Goal: Task Accomplishment & Management: Complete application form

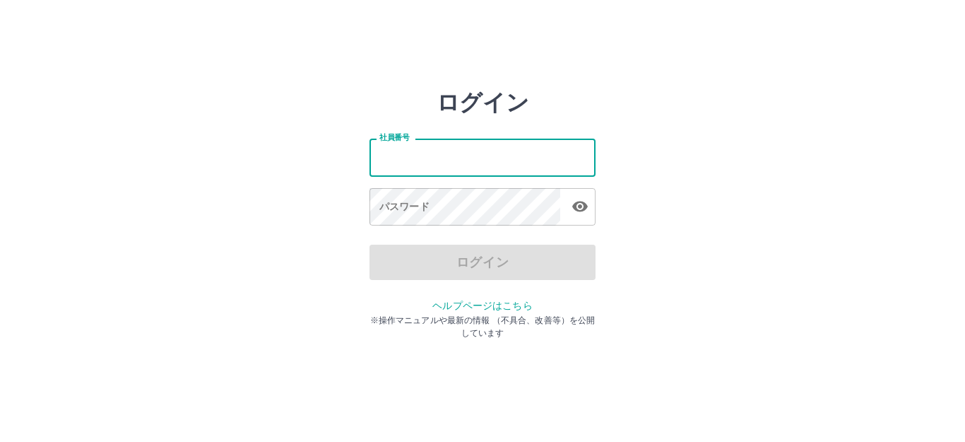
type input "*******"
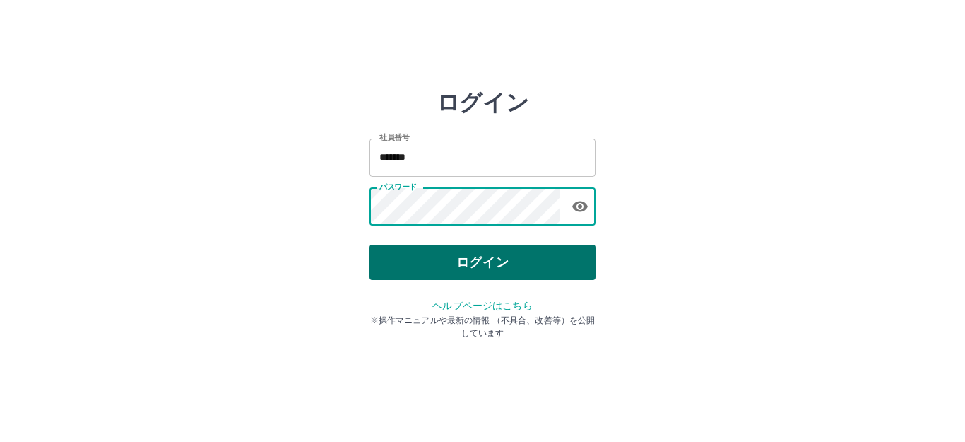
click at [453, 263] on button "ログイン" at bounding box center [482, 261] width 226 height 35
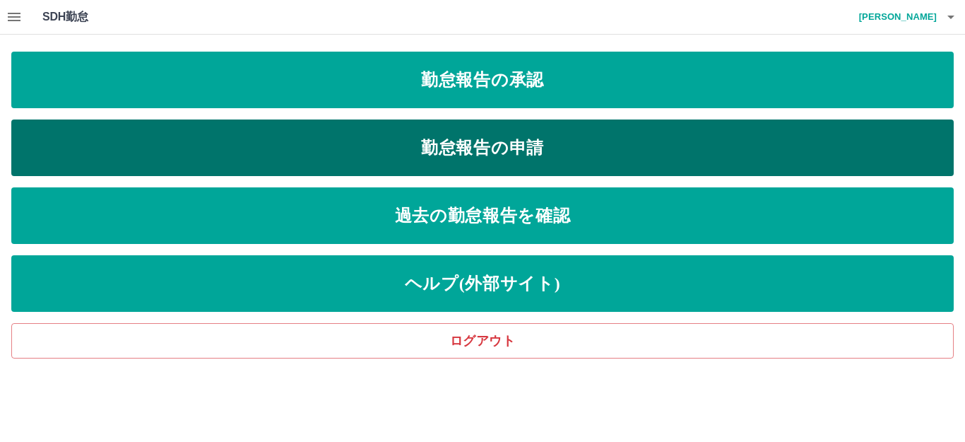
click at [268, 134] on link "勤怠報告の申請" at bounding box center [482, 147] width 942 height 57
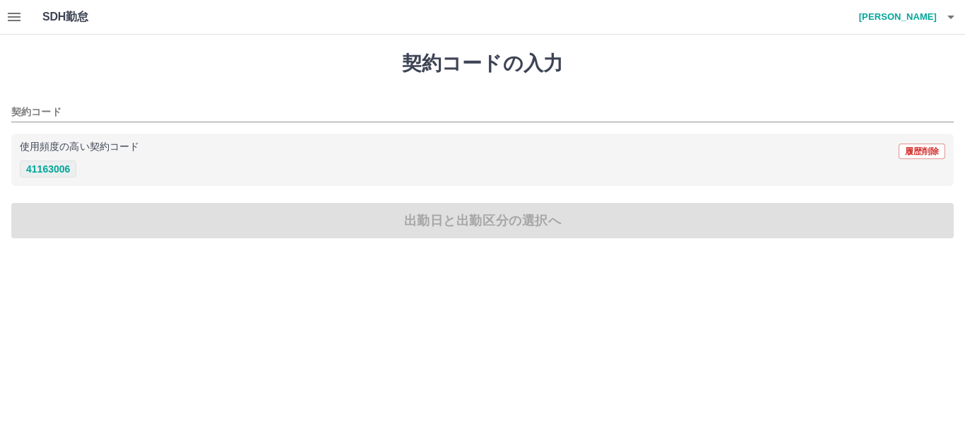
click at [35, 175] on button "41163006" at bounding box center [48, 168] width 57 height 17
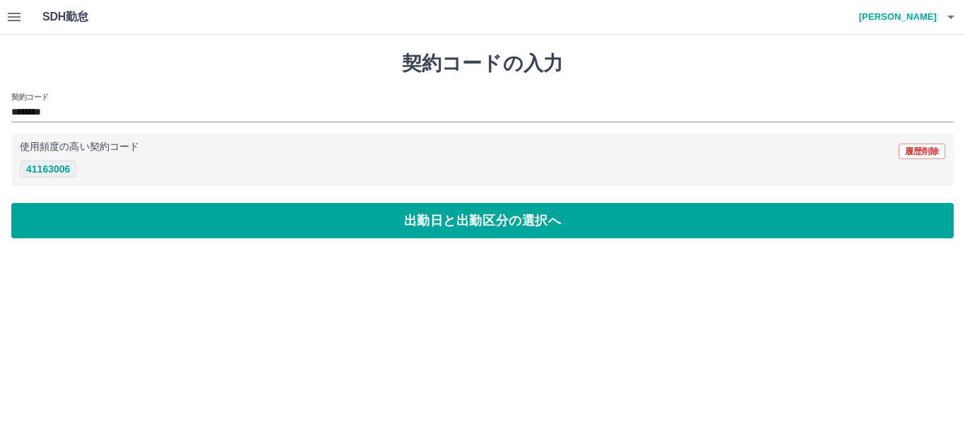
type input "********"
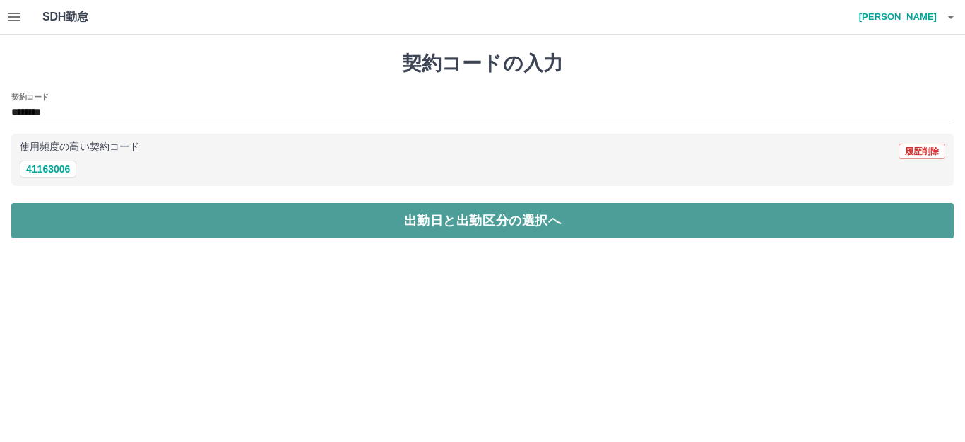
click at [51, 223] on button "出勤日と出勤区分の選択へ" at bounding box center [482, 220] width 942 height 35
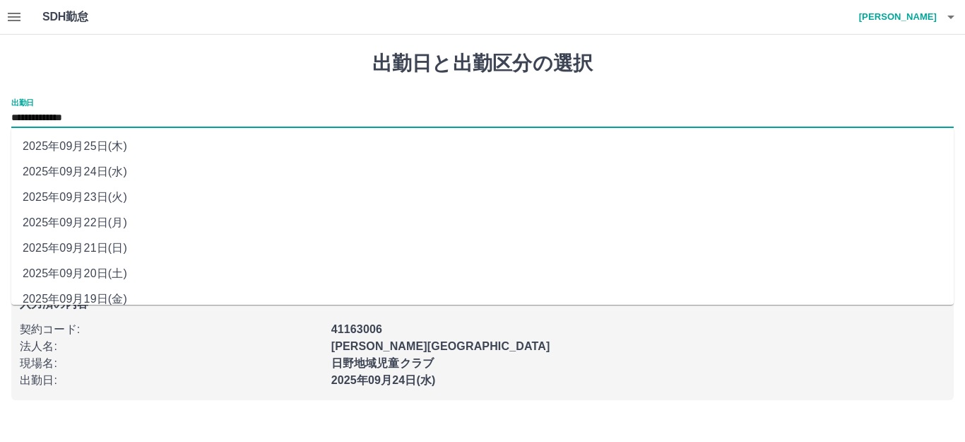
click at [46, 115] on input "**********" at bounding box center [482, 119] width 942 height 18
click at [57, 213] on li "2025年09月22日(月)" at bounding box center [482, 222] width 942 height 25
type input "**********"
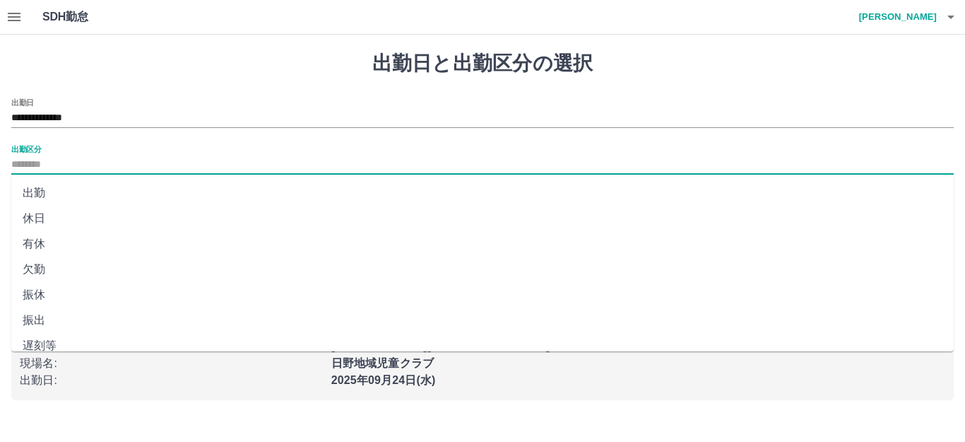
click at [47, 167] on input "出勤区分" at bounding box center [482, 165] width 942 height 18
click at [40, 189] on li "出勤" at bounding box center [482, 192] width 942 height 25
type input "**"
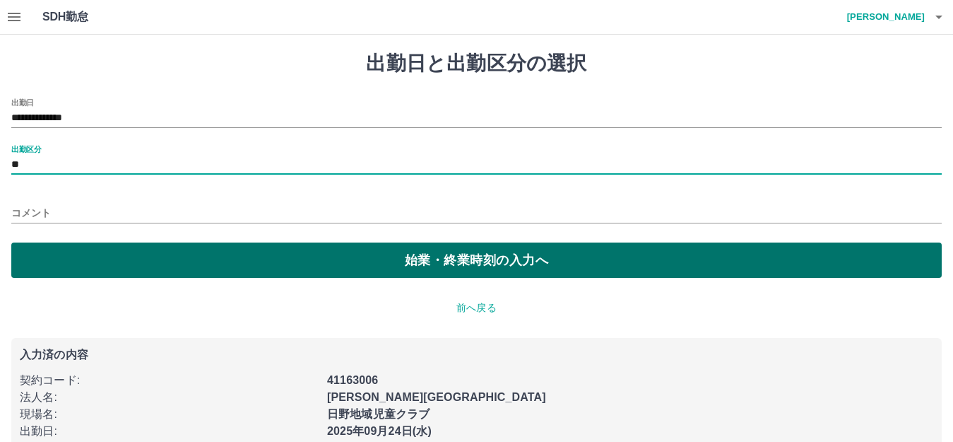
click at [82, 262] on button "始業・終業時刻の入力へ" at bounding box center [476, 259] width 930 height 35
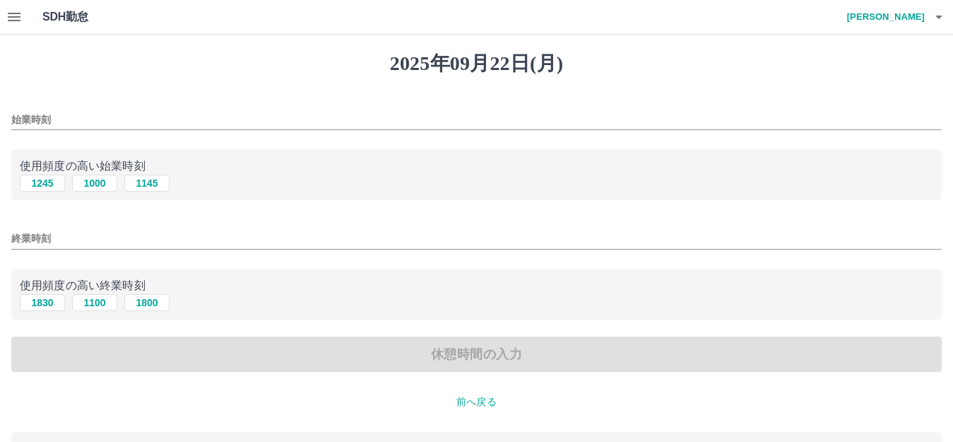
click at [35, 110] on input "始業時刻" at bounding box center [476, 120] width 930 height 20
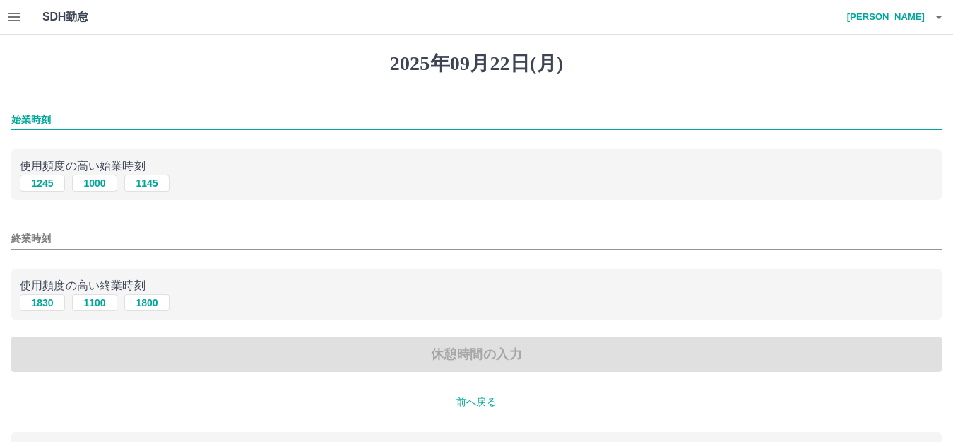
click at [40, 114] on input "始業時刻" at bounding box center [476, 120] width 930 height 20
type input "****"
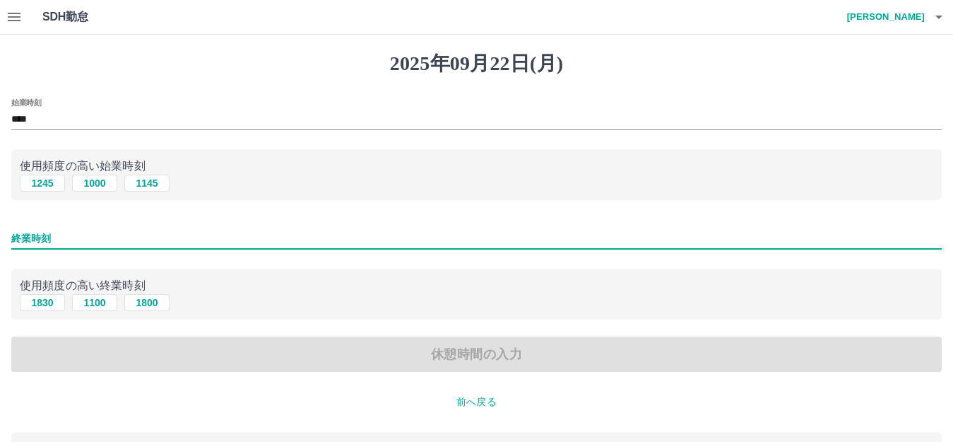
click at [39, 238] on input "終業時刻" at bounding box center [476, 238] width 930 height 20
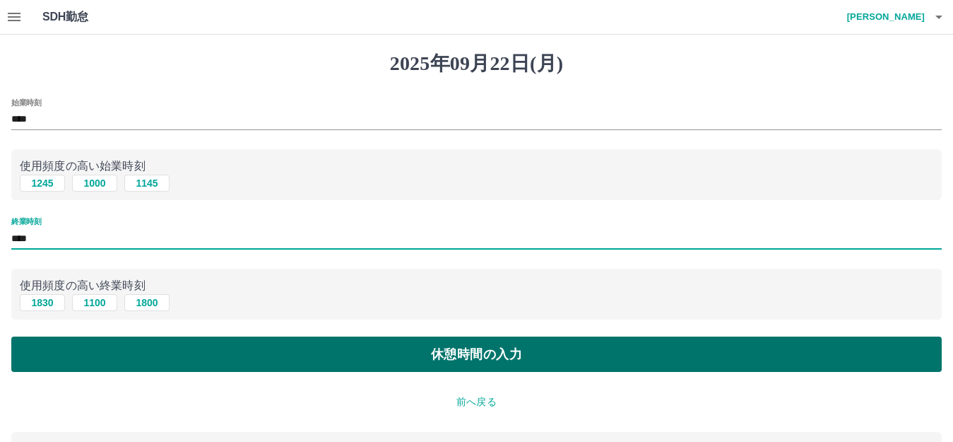
type input "****"
click at [180, 355] on button "休憩時間の入力" at bounding box center [476, 353] width 930 height 35
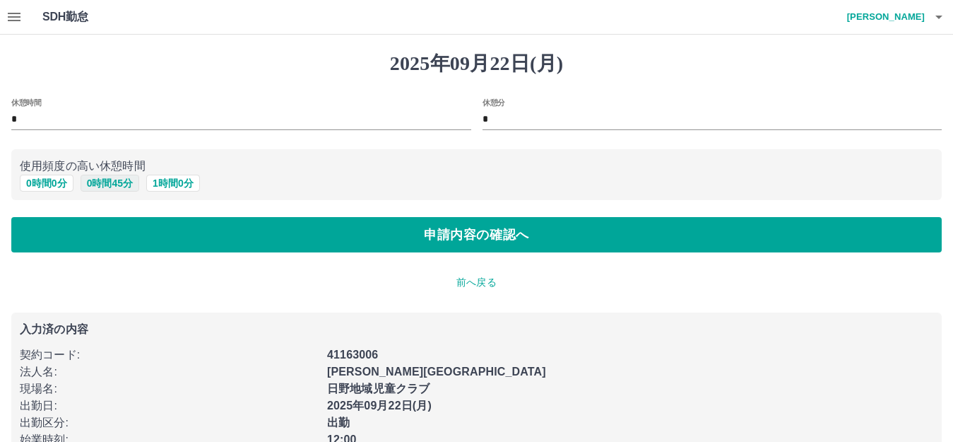
click at [107, 181] on button "0 時間 45 分" at bounding box center [110, 182] width 59 height 17
type input "**"
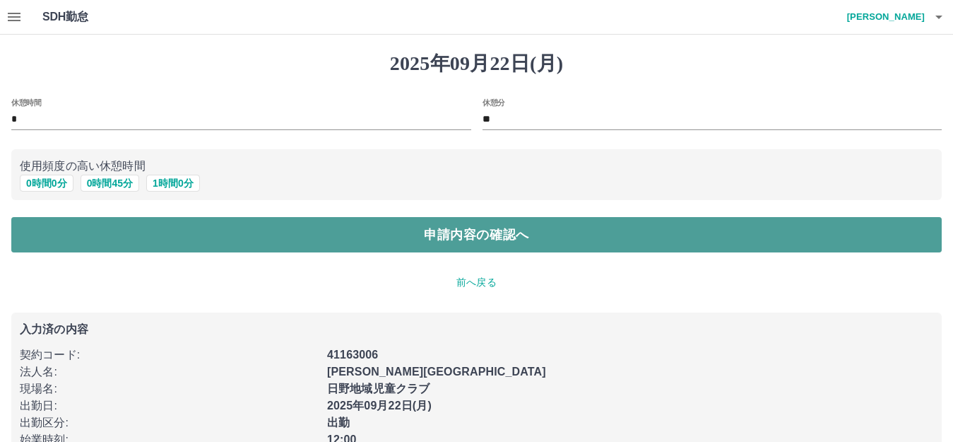
click at [155, 237] on button "申請内容の確認へ" at bounding box center [476, 234] width 930 height 35
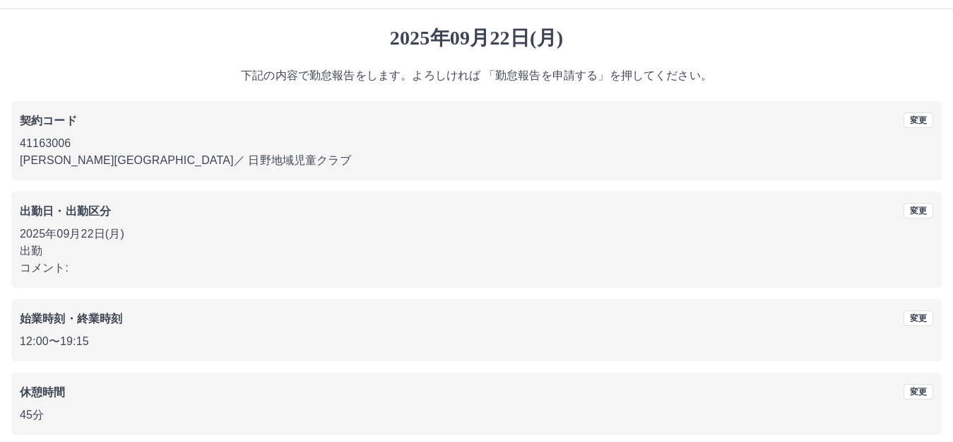
scroll to position [88, 0]
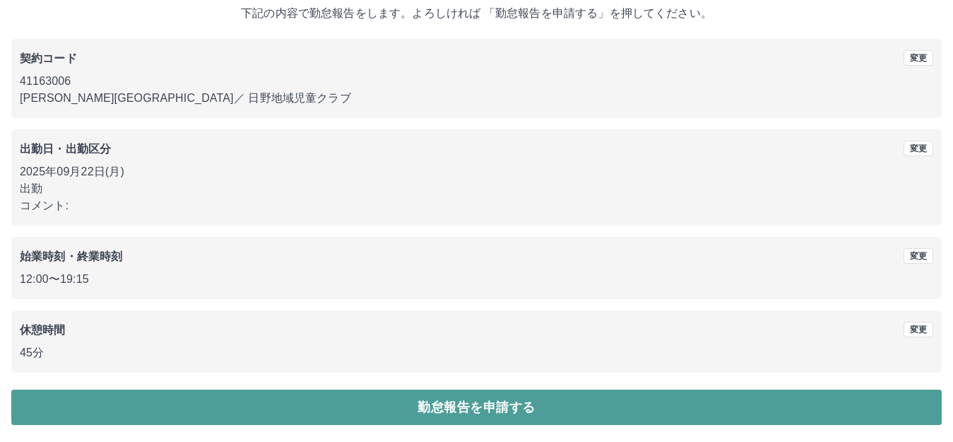
click at [394, 410] on button "勤怠報告を申請する" at bounding box center [476, 406] width 930 height 35
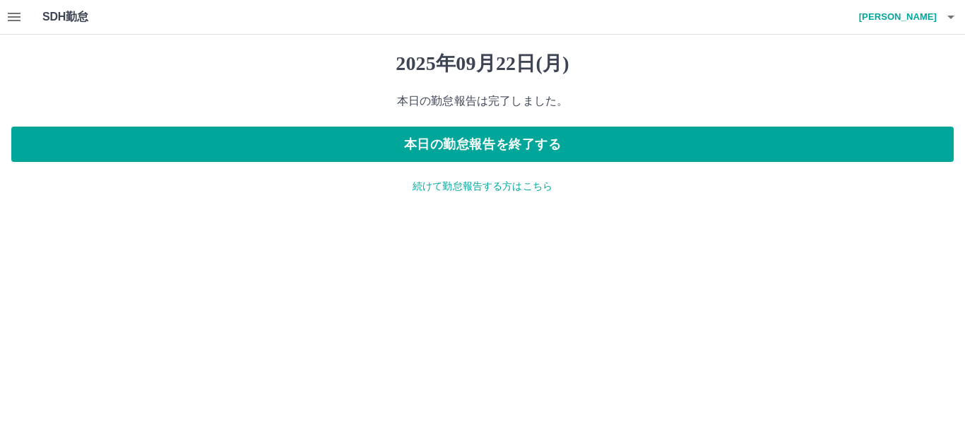
click at [2, 16] on button "button" at bounding box center [14, 17] width 28 height 34
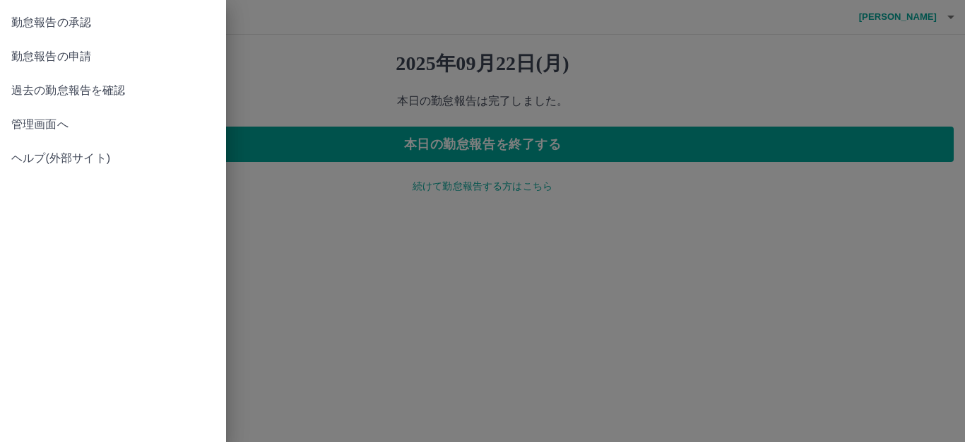
click at [13, 28] on span "勤怠報告の承認" at bounding box center [112, 22] width 203 height 17
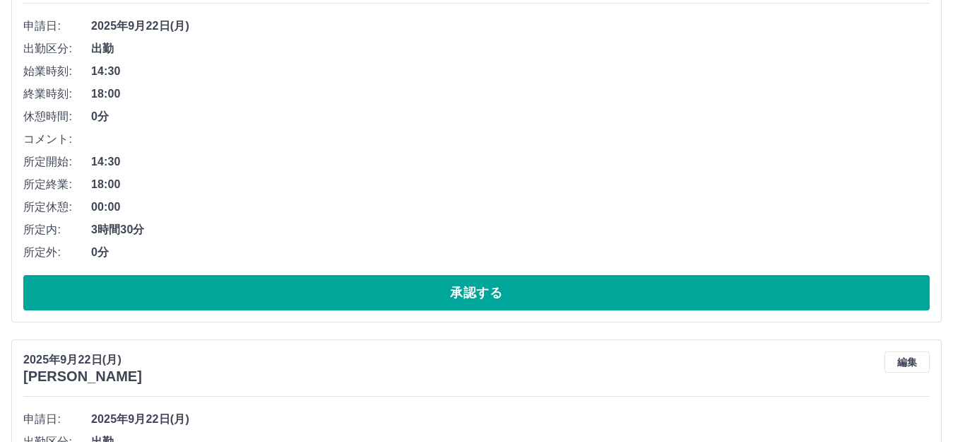
scroll to position [212, 0]
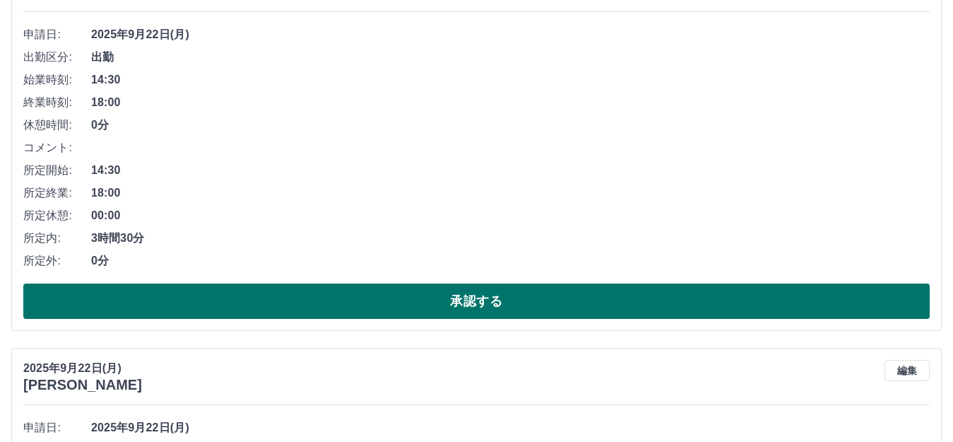
click at [550, 301] on button "承認する" at bounding box center [476, 300] width 906 height 35
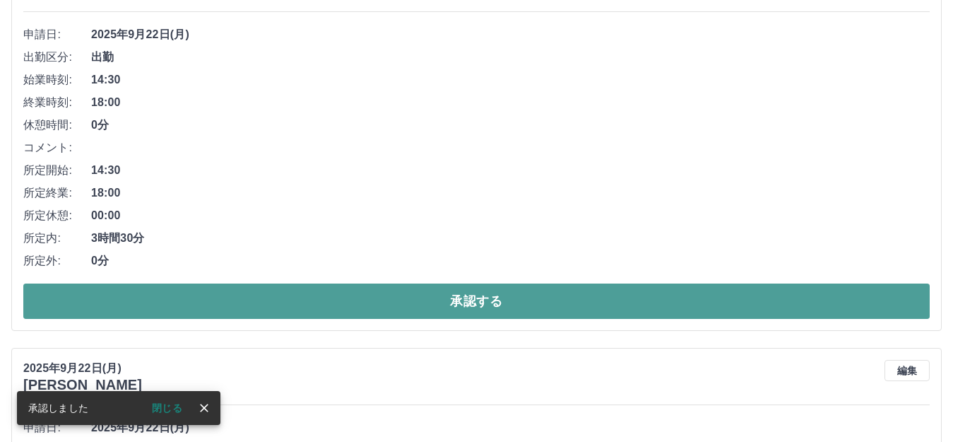
click at [570, 304] on button "承認する" at bounding box center [476, 300] width 906 height 35
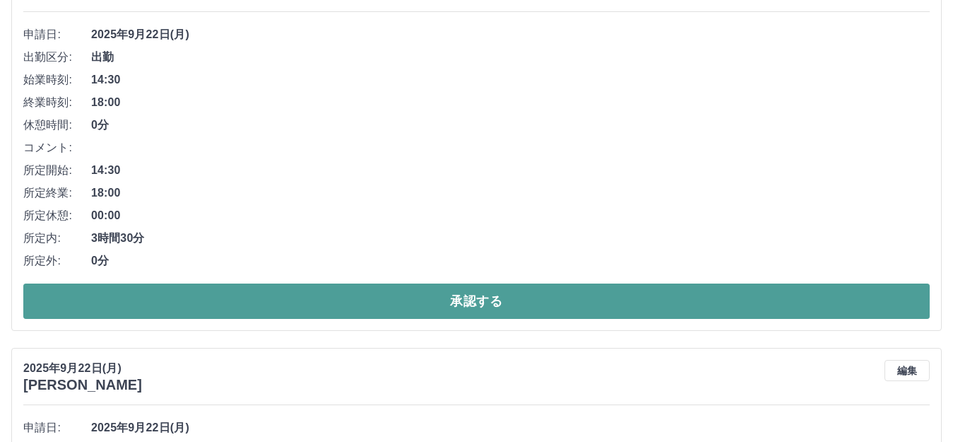
click at [611, 311] on button "承認する" at bounding box center [476, 300] width 906 height 35
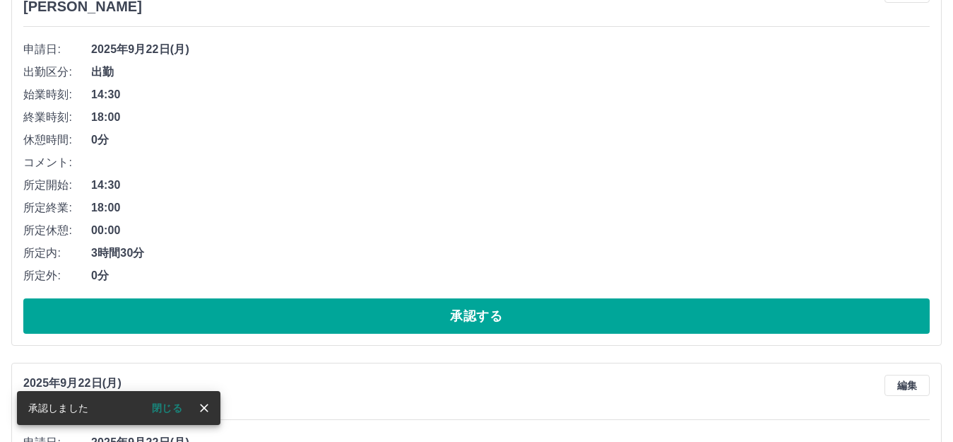
scroll to position [283, 0]
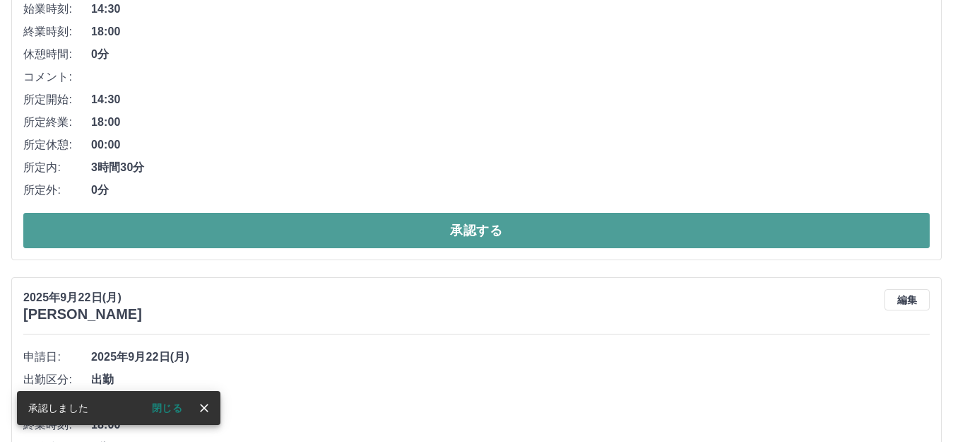
click at [551, 225] on button "承認する" at bounding box center [476, 230] width 906 height 35
click at [526, 232] on button "承認する" at bounding box center [476, 230] width 906 height 35
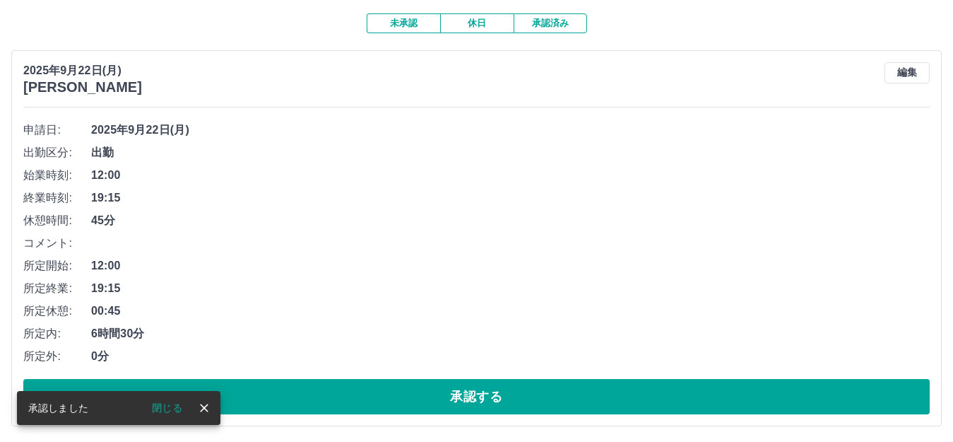
scroll to position [141, 0]
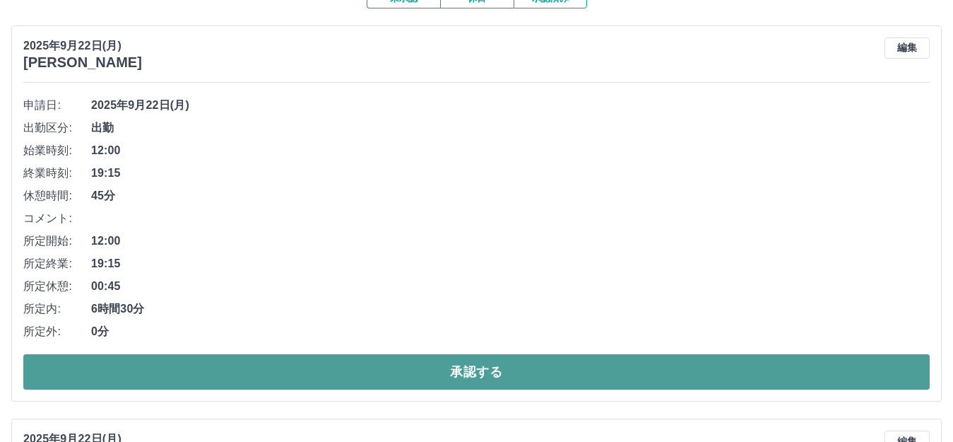
click at [504, 386] on button "承認する" at bounding box center [476, 371] width 906 height 35
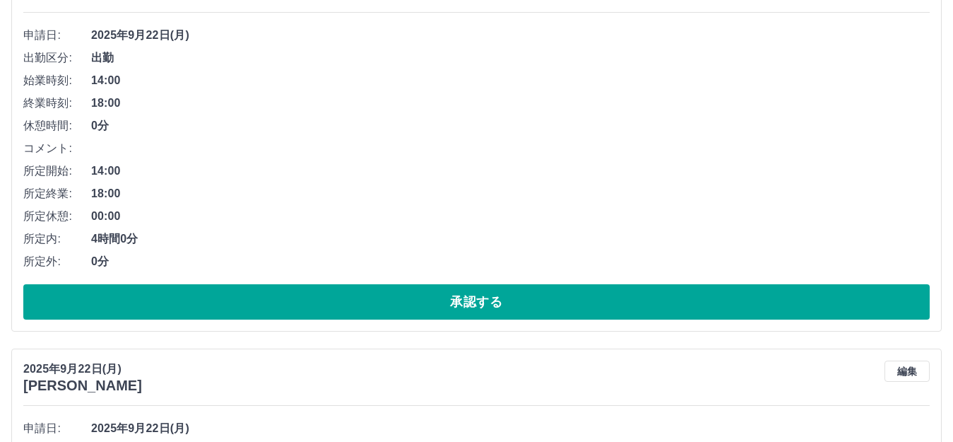
scroll to position [243, 0]
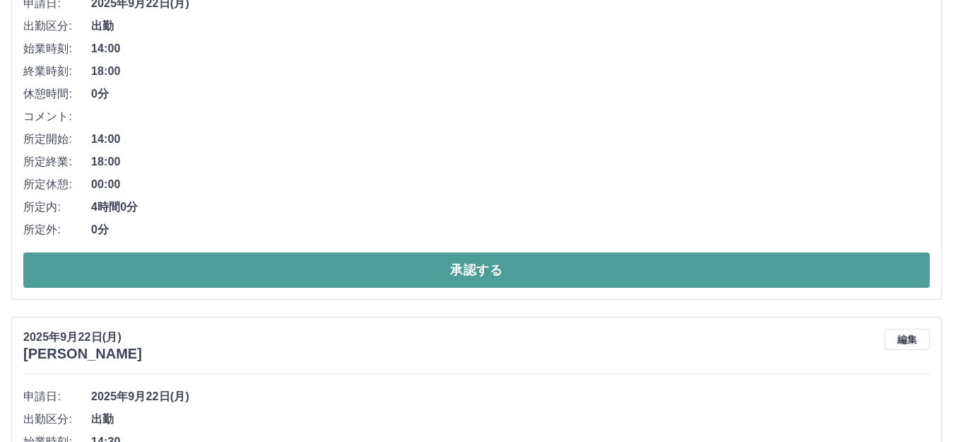
click at [502, 271] on button "承認する" at bounding box center [476, 269] width 906 height 35
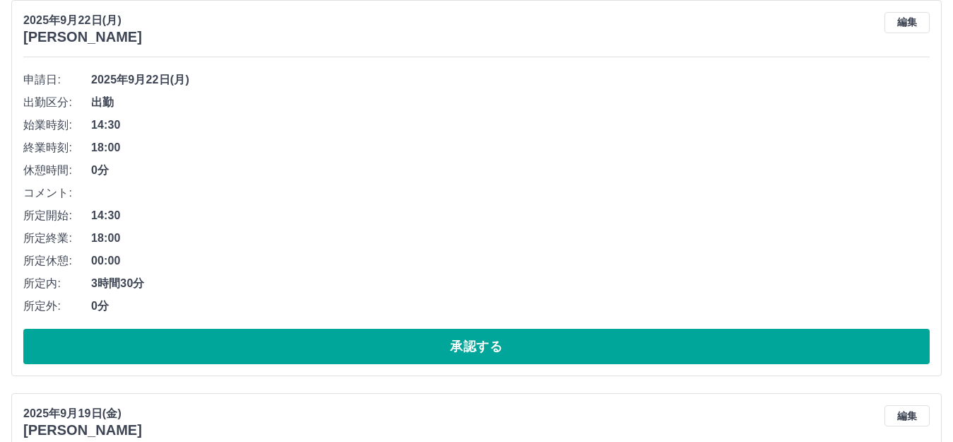
scroll to position [212, 0]
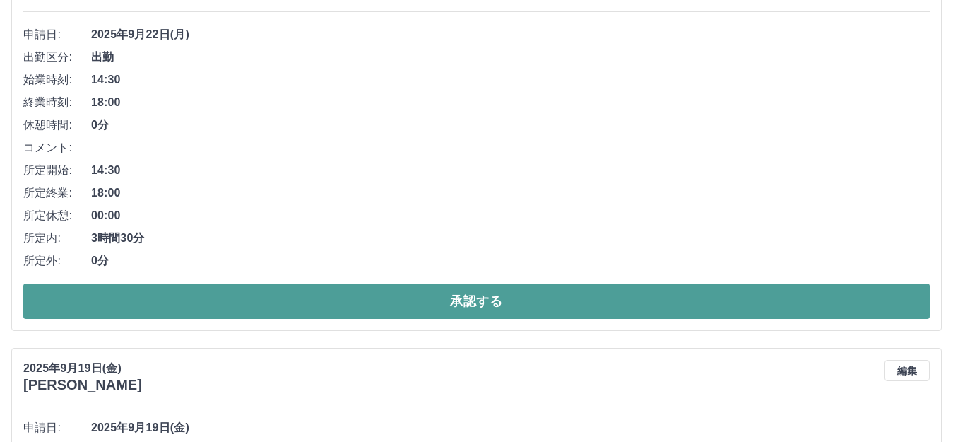
click at [471, 307] on button "承認する" at bounding box center [476, 300] width 906 height 35
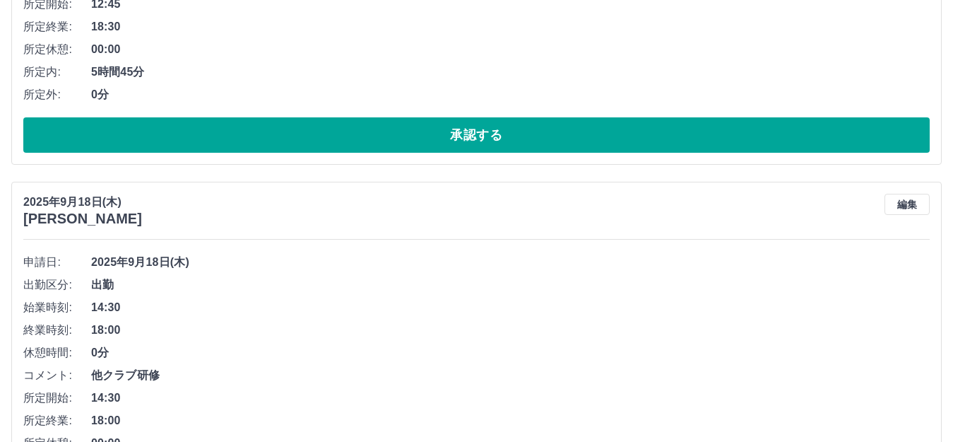
scroll to position [777, 0]
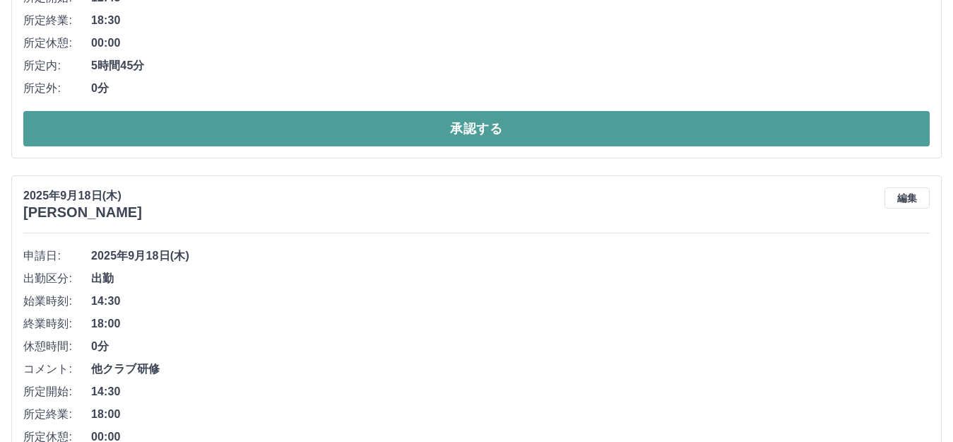
click at [519, 131] on button "承認する" at bounding box center [476, 128] width 906 height 35
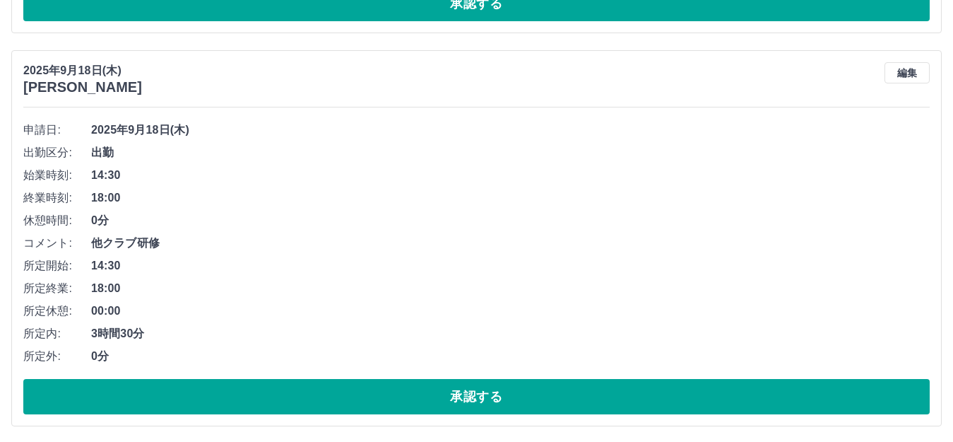
scroll to position [667, 0]
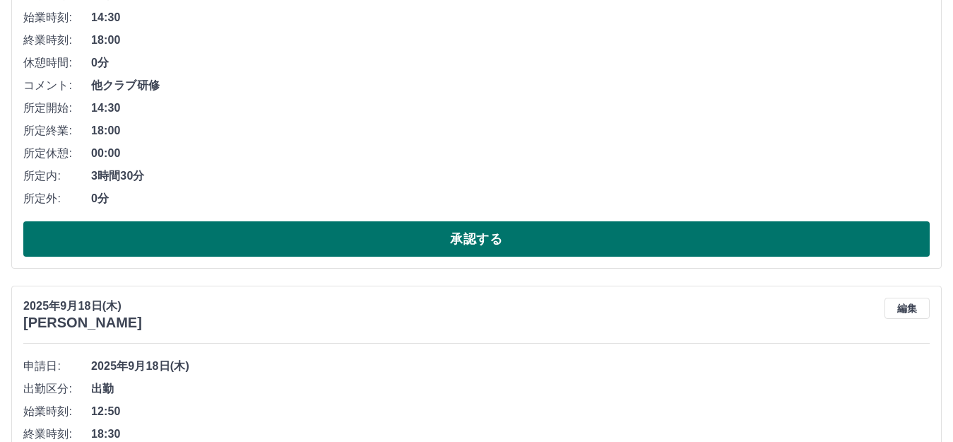
click at [498, 235] on button "承認する" at bounding box center [476, 238] width 906 height 35
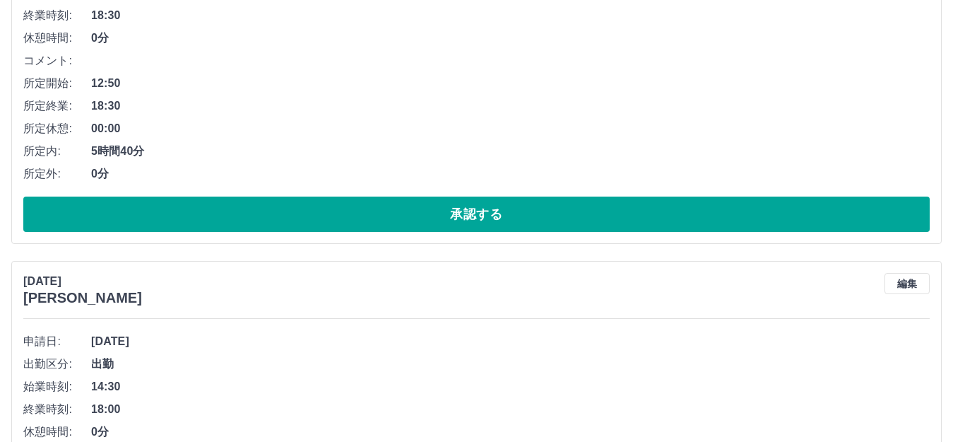
scroll to position [698, 0]
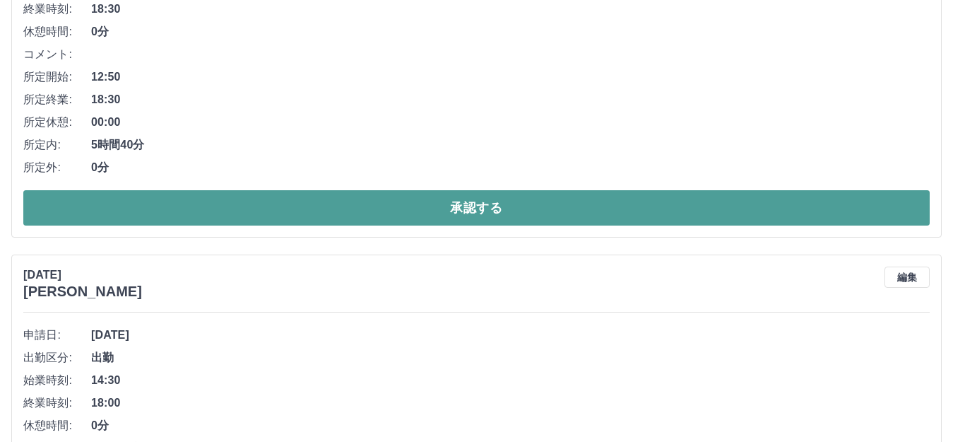
click at [491, 214] on button "承認する" at bounding box center [476, 207] width 906 height 35
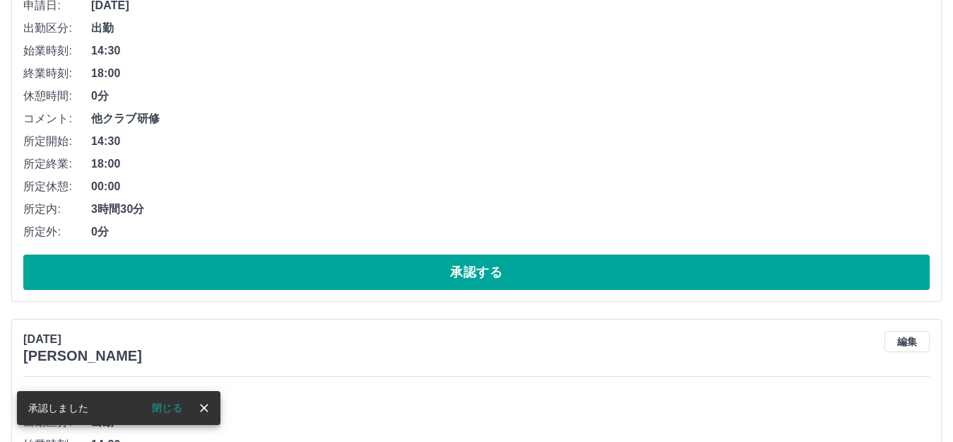
scroll to position [658, 0]
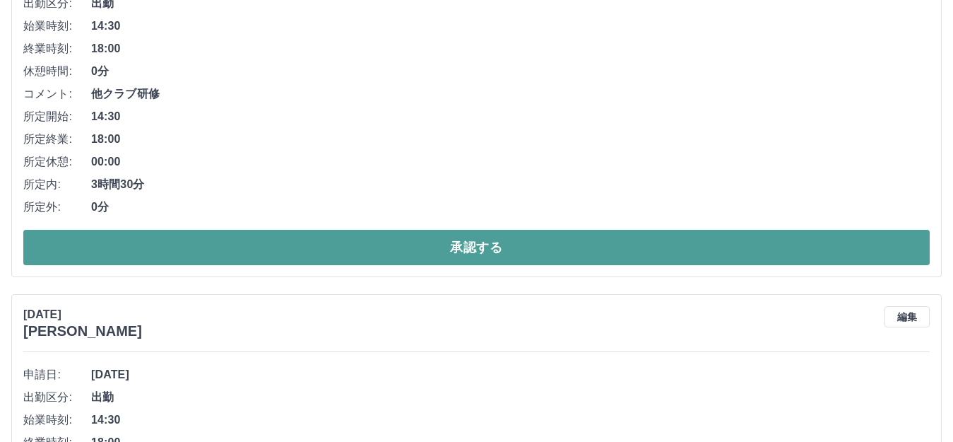
click at [480, 244] on button "承認する" at bounding box center [476, 247] width 906 height 35
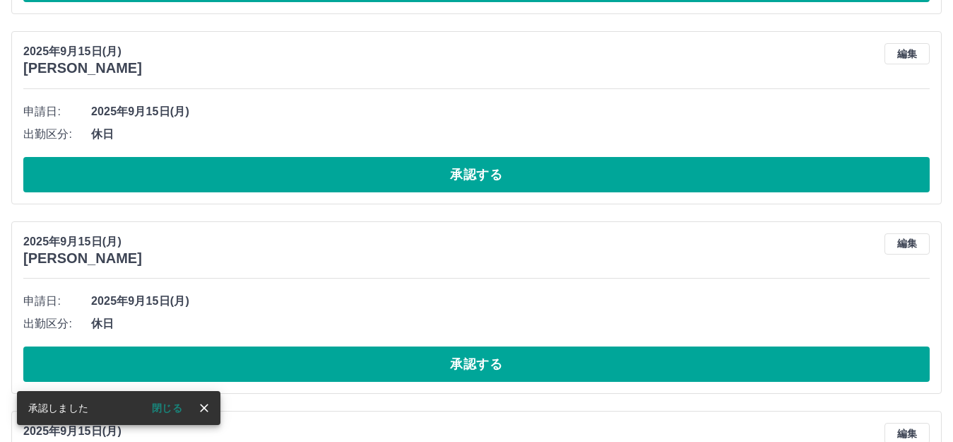
scroll to position [619, 0]
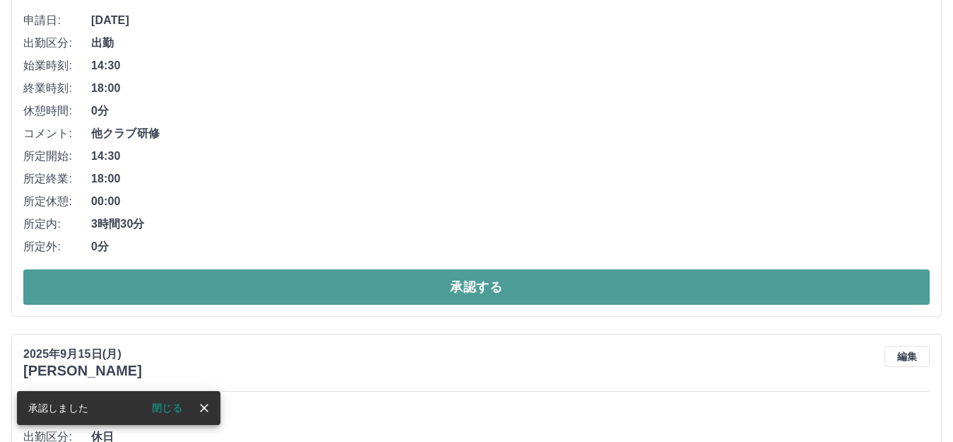
click at [470, 284] on button "承認する" at bounding box center [476, 286] width 906 height 35
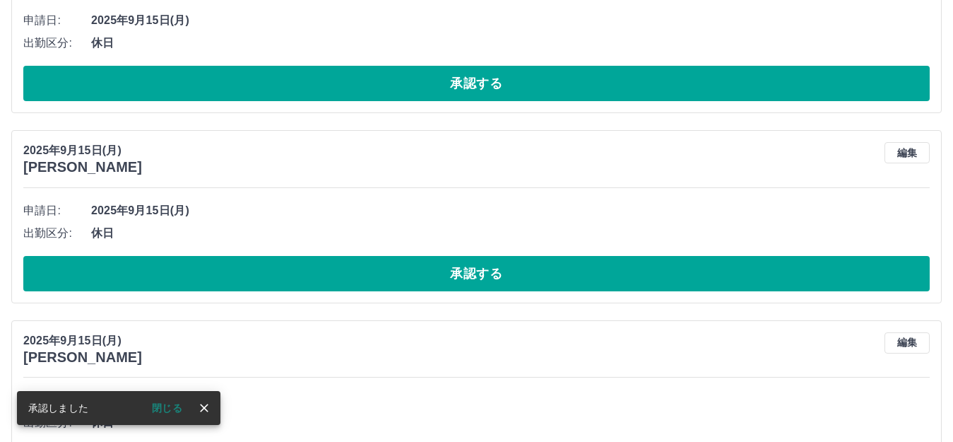
scroll to position [226, 0]
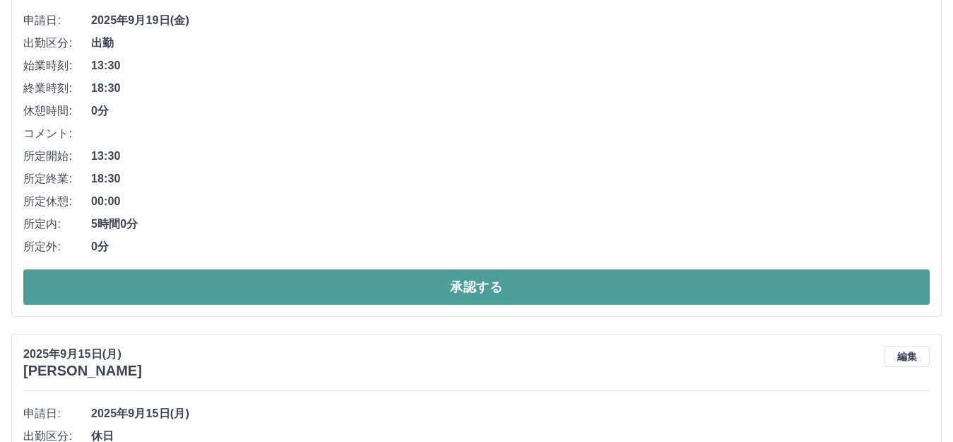
click at [532, 280] on button "承認する" at bounding box center [476, 286] width 906 height 35
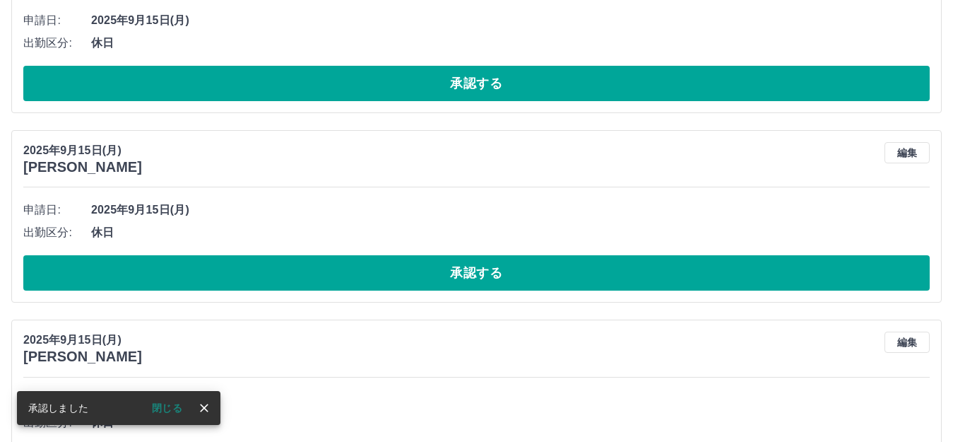
scroll to position [0, 0]
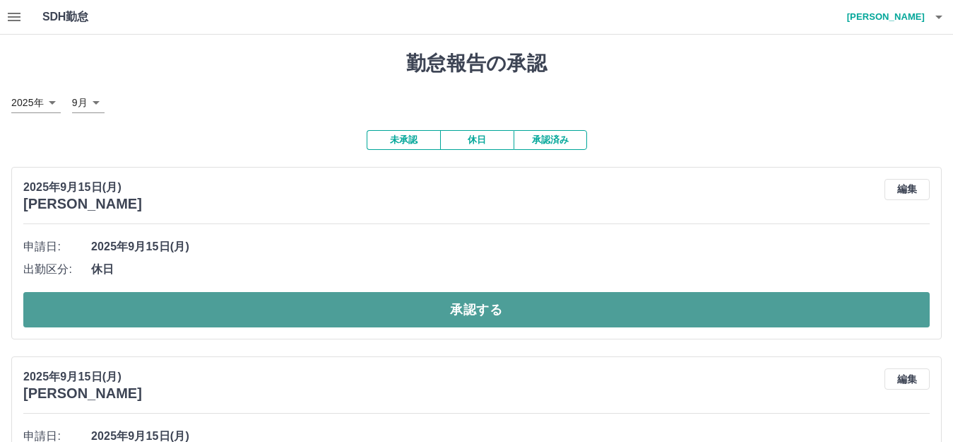
click at [533, 308] on button "承認する" at bounding box center [476, 309] width 906 height 35
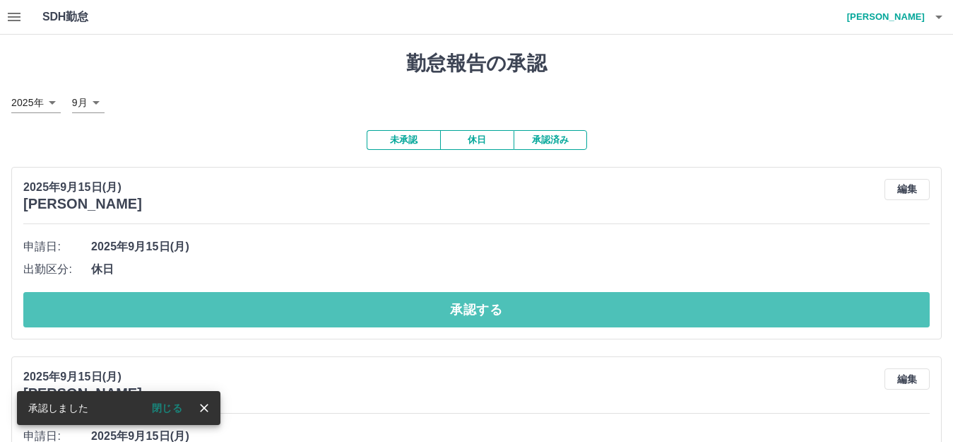
click at [533, 308] on button "承認する" at bounding box center [476, 309] width 906 height 35
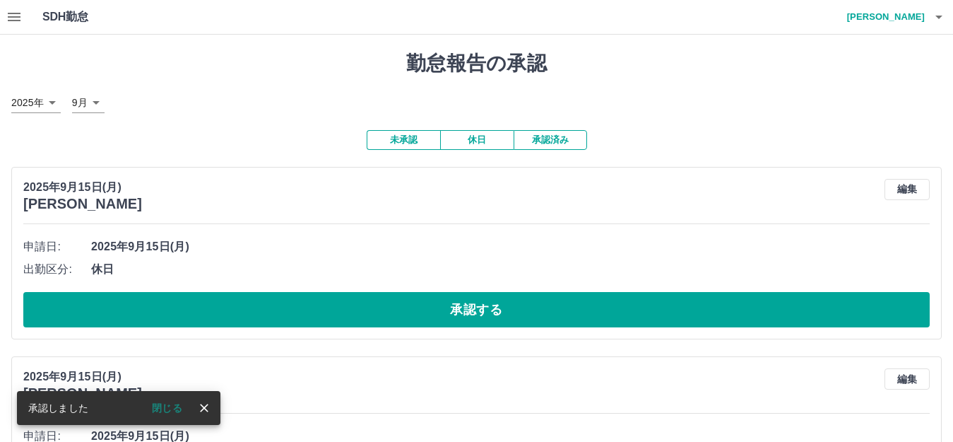
click at [533, 308] on button "承認する" at bounding box center [476, 309] width 906 height 35
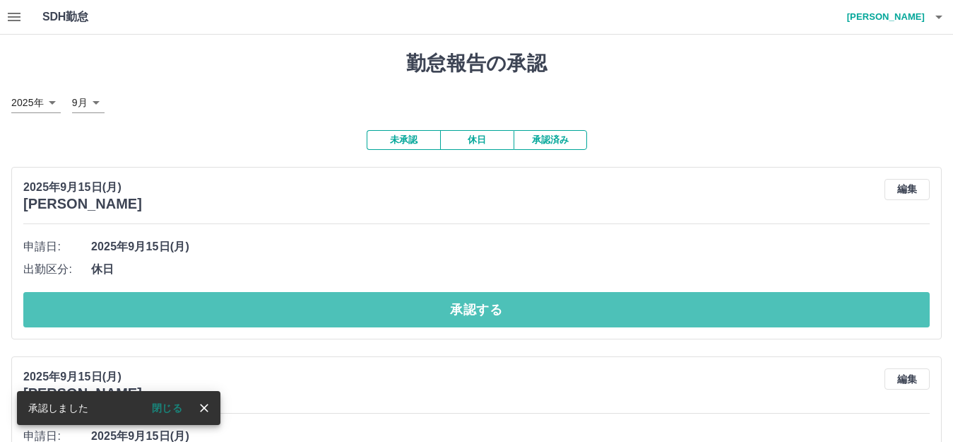
click at [533, 308] on button "承認する" at bounding box center [476, 309] width 906 height 35
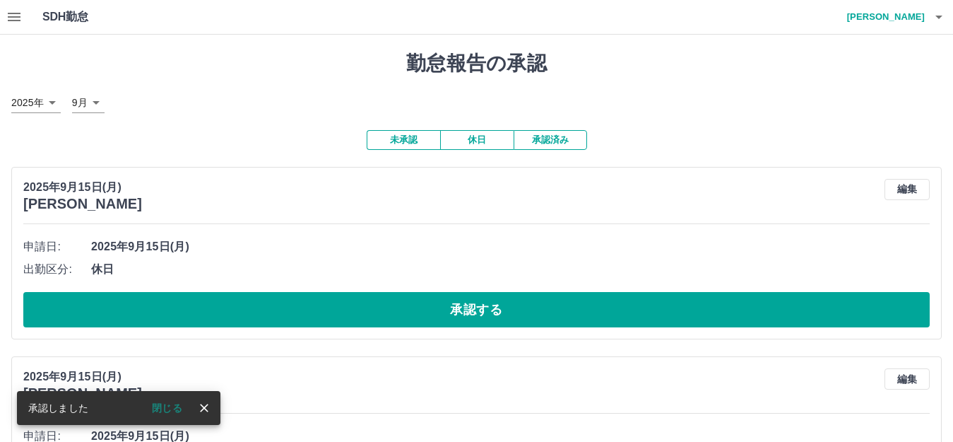
click at [533, 308] on button "承認する" at bounding box center [476, 309] width 906 height 35
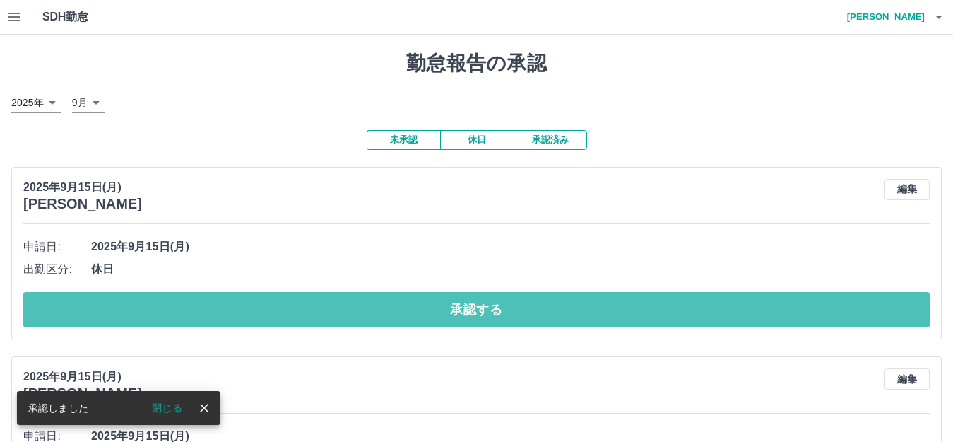
click at [533, 308] on button "承認する" at bounding box center [476, 309] width 906 height 35
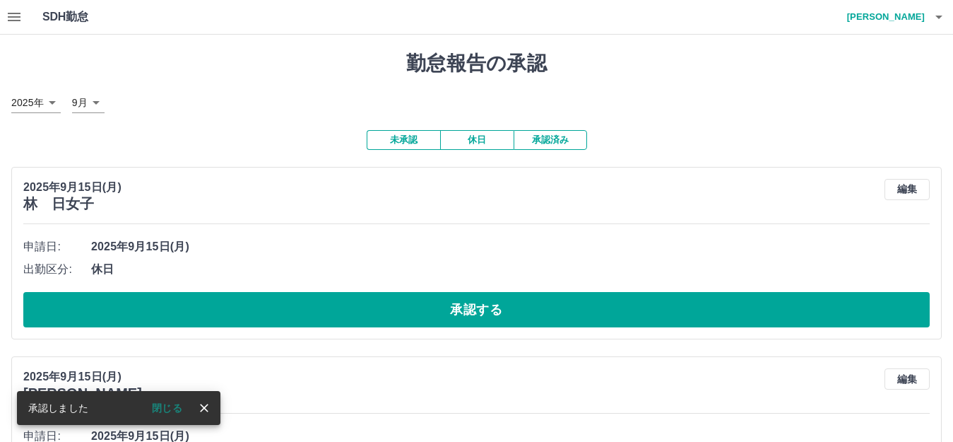
click at [533, 308] on button "承認する" at bounding box center [476, 309] width 906 height 35
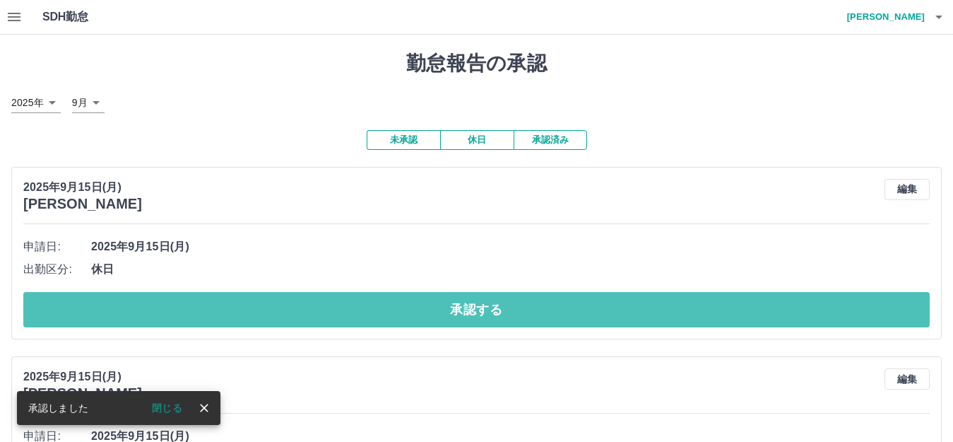
click at [533, 308] on button "承認する" at bounding box center [476, 309] width 906 height 35
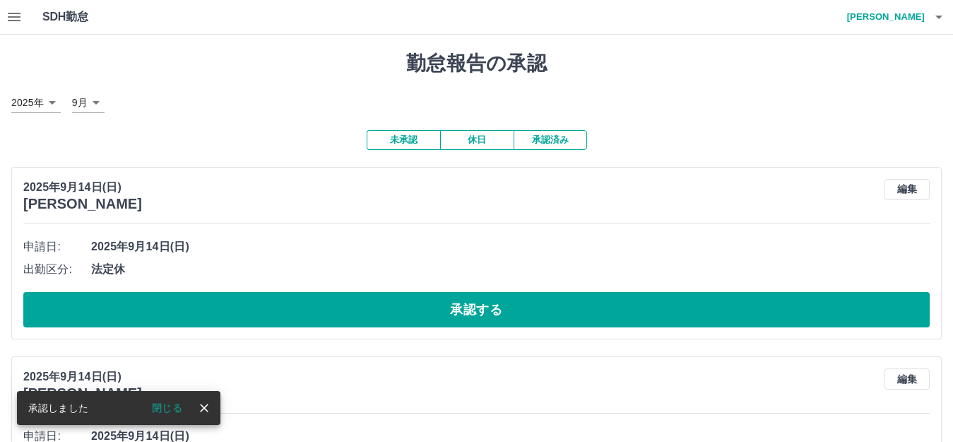
click at [533, 308] on button "承認する" at bounding box center [476, 309] width 906 height 35
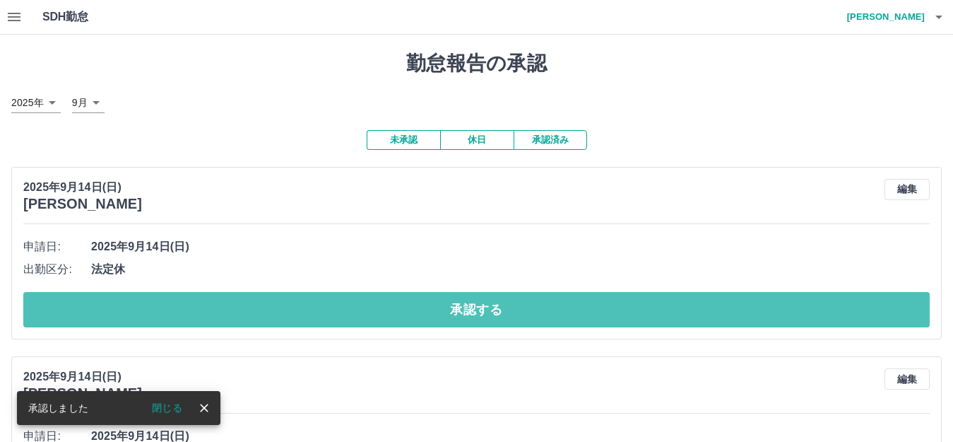
click at [533, 308] on button "承認する" at bounding box center [476, 309] width 906 height 35
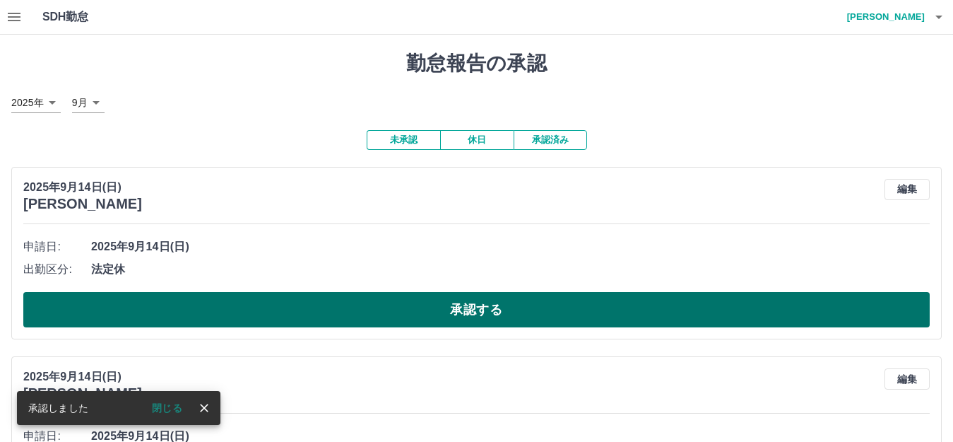
click at [594, 304] on button "承認する" at bounding box center [476, 309] width 906 height 35
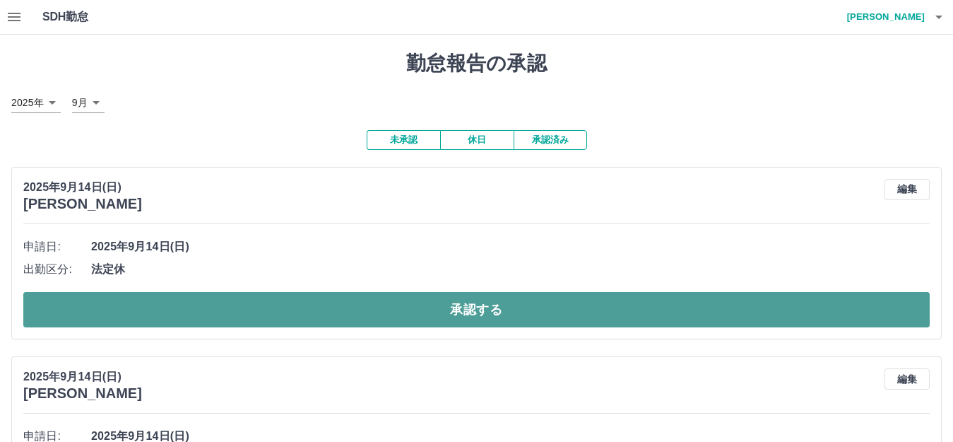
click at [492, 306] on button "承認する" at bounding box center [476, 309] width 906 height 35
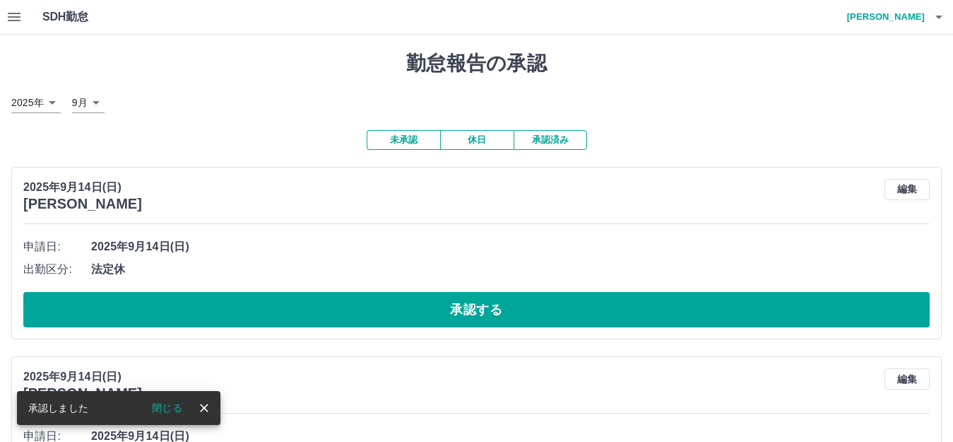
click at [492, 306] on button "承認する" at bounding box center [476, 309] width 906 height 35
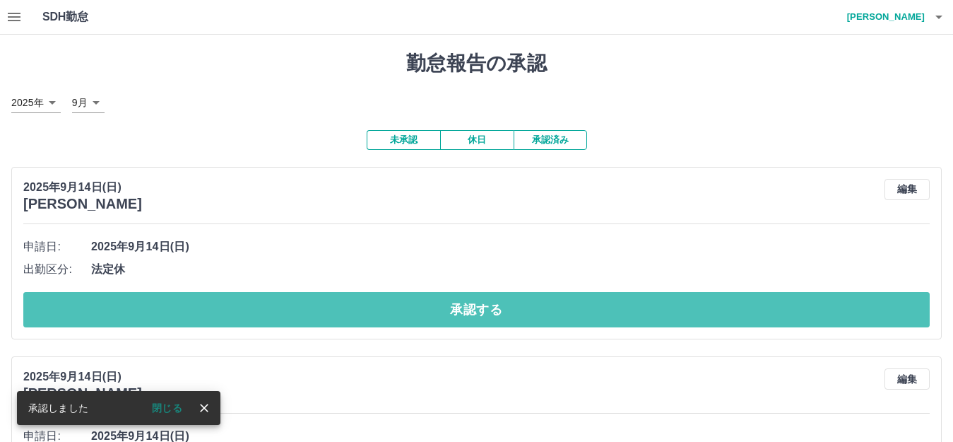
click at [492, 306] on button "承認する" at bounding box center [476, 309] width 906 height 35
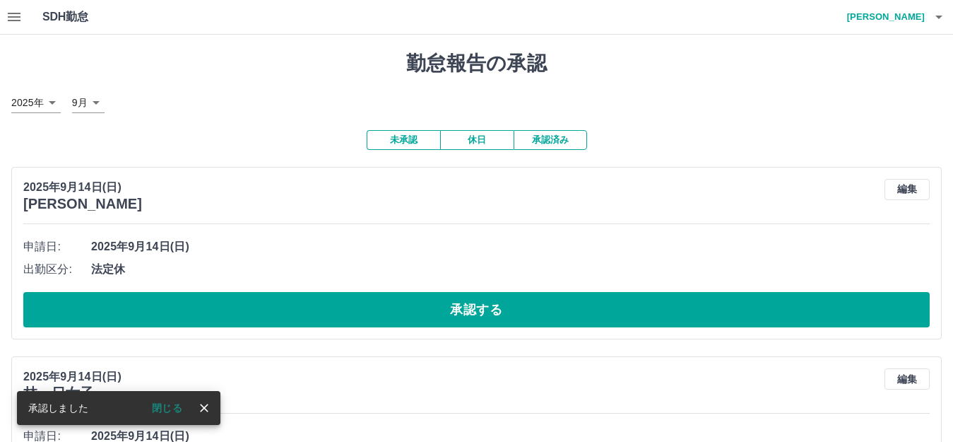
click at [492, 306] on button "承認する" at bounding box center [476, 309] width 906 height 35
click at [493, 306] on button "承認する" at bounding box center [476, 309] width 906 height 35
click at [490, 307] on button "承認する" at bounding box center [476, 309] width 906 height 35
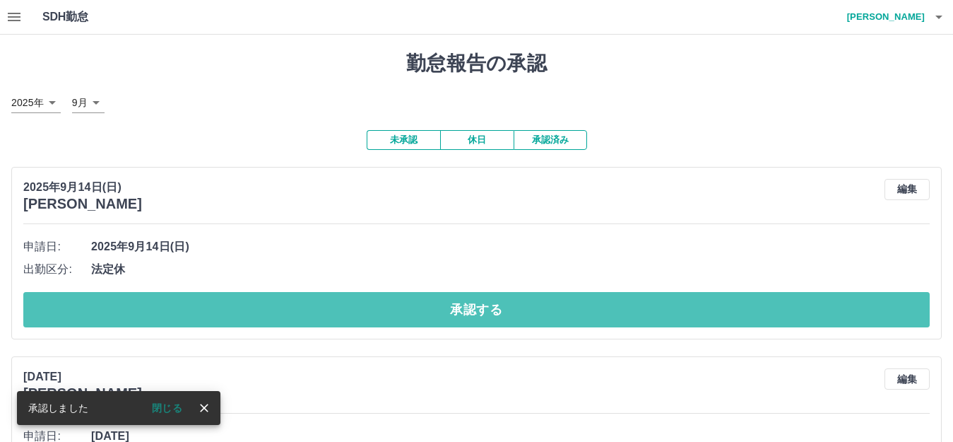
click at [490, 307] on button "承認する" at bounding box center [476, 309] width 906 height 35
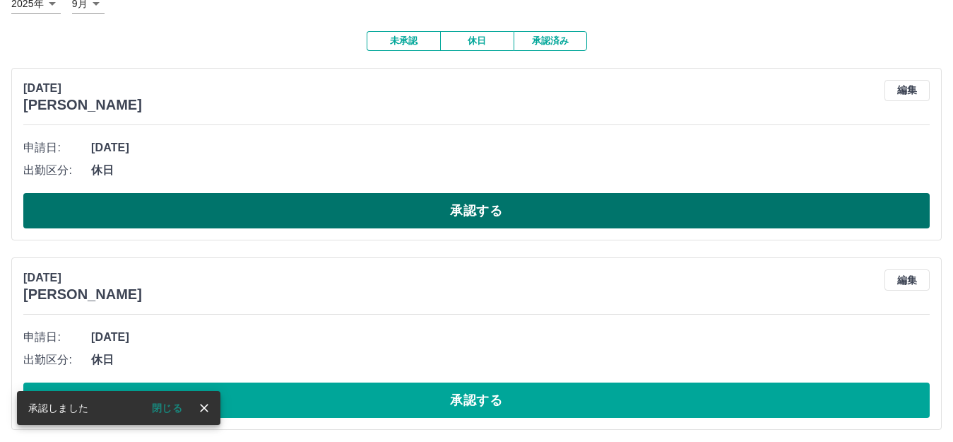
scroll to position [105, 0]
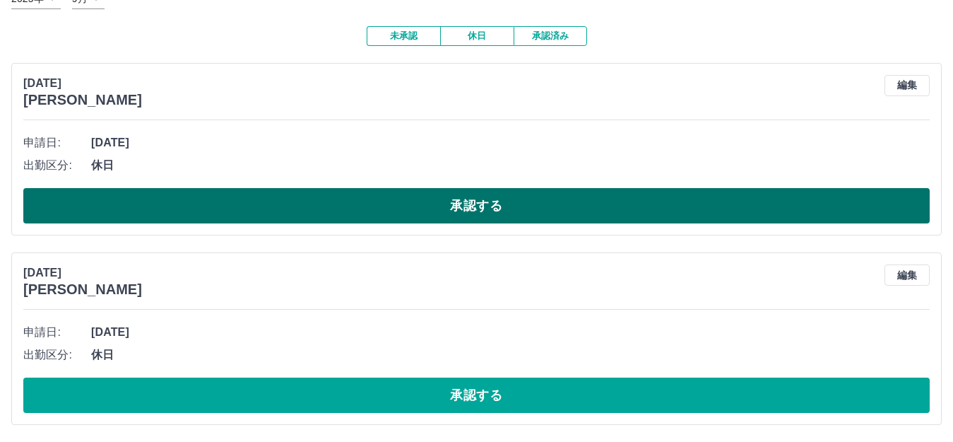
click at [478, 196] on button "承認する" at bounding box center [476, 205] width 906 height 35
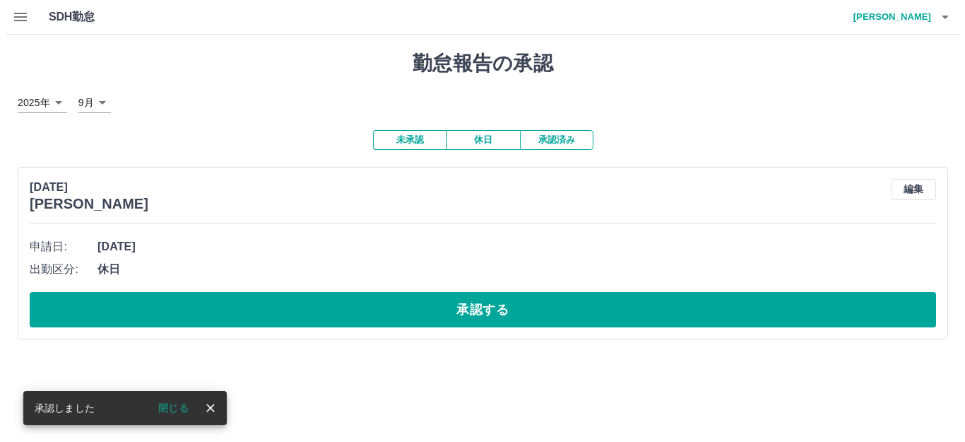
scroll to position [0, 0]
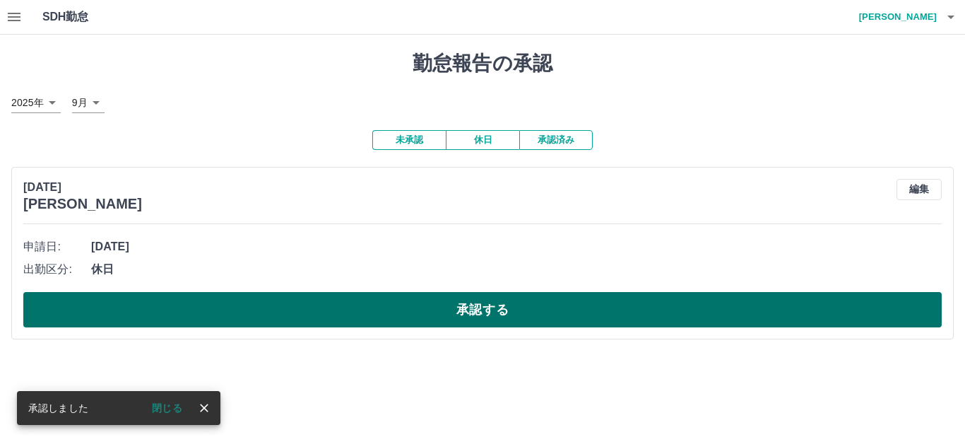
click at [418, 307] on button "承認する" at bounding box center [482, 309] width 918 height 35
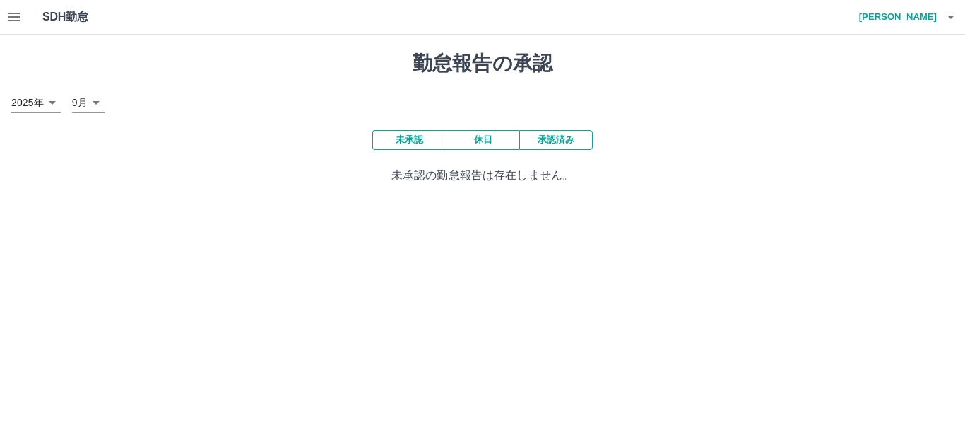
click at [947, 13] on icon "button" at bounding box center [950, 16] width 17 height 17
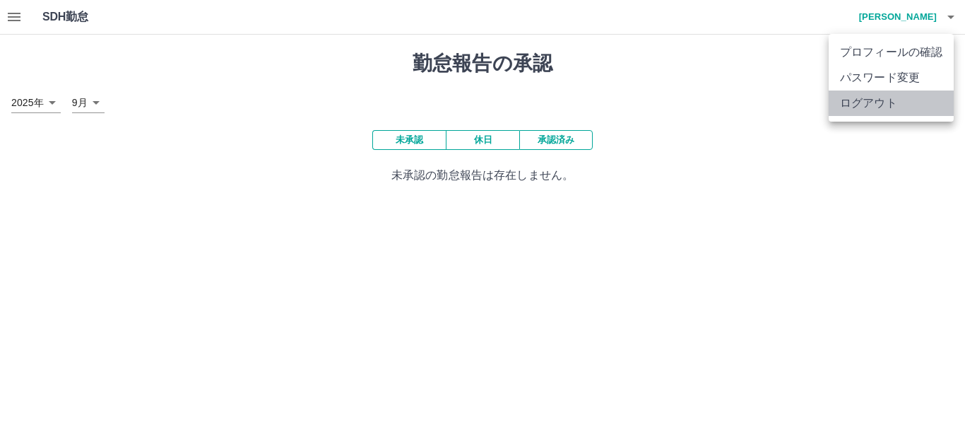
click at [930, 102] on li "ログアウト" at bounding box center [891, 102] width 125 height 25
